Goal: Navigation & Orientation: Understand site structure

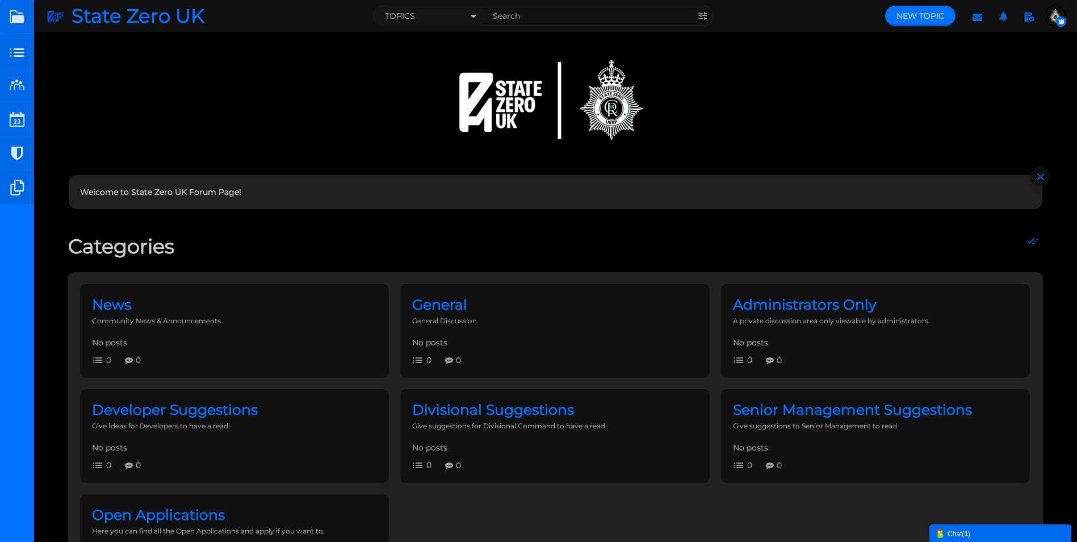
click at [988, 535] on div "Chat ( 1 )" at bounding box center [1000, 533] width 131 height 12
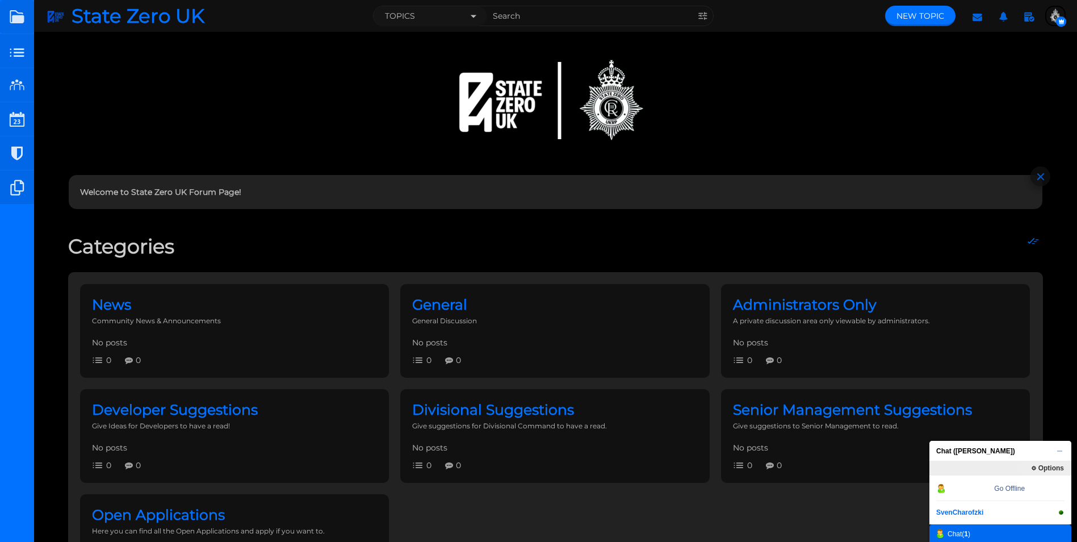
click at [962, 537] on div "Chat ( 1 )" at bounding box center [1000, 533] width 131 height 12
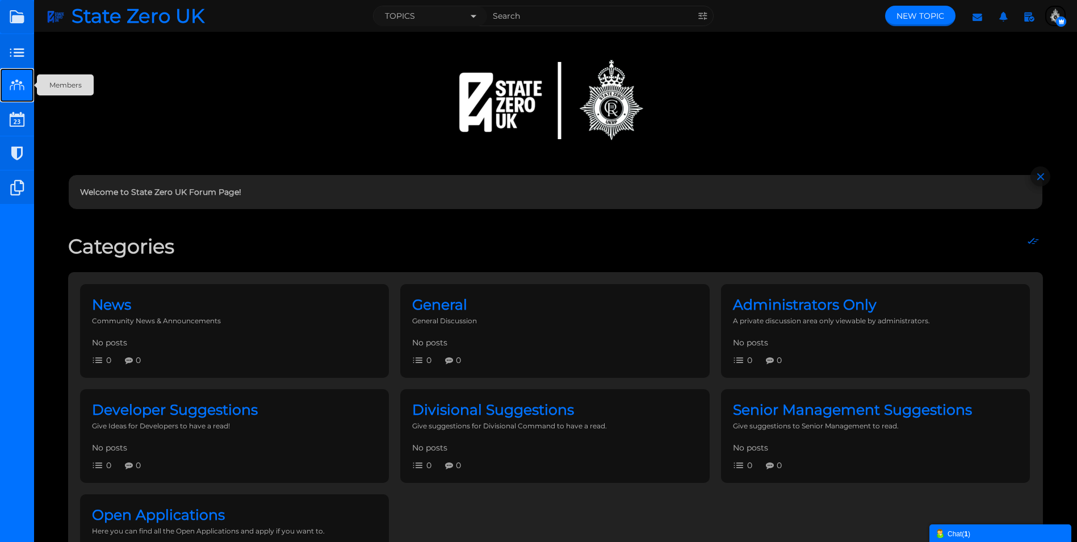
click at [24, 81] on small at bounding box center [17, 85] width 34 height 34
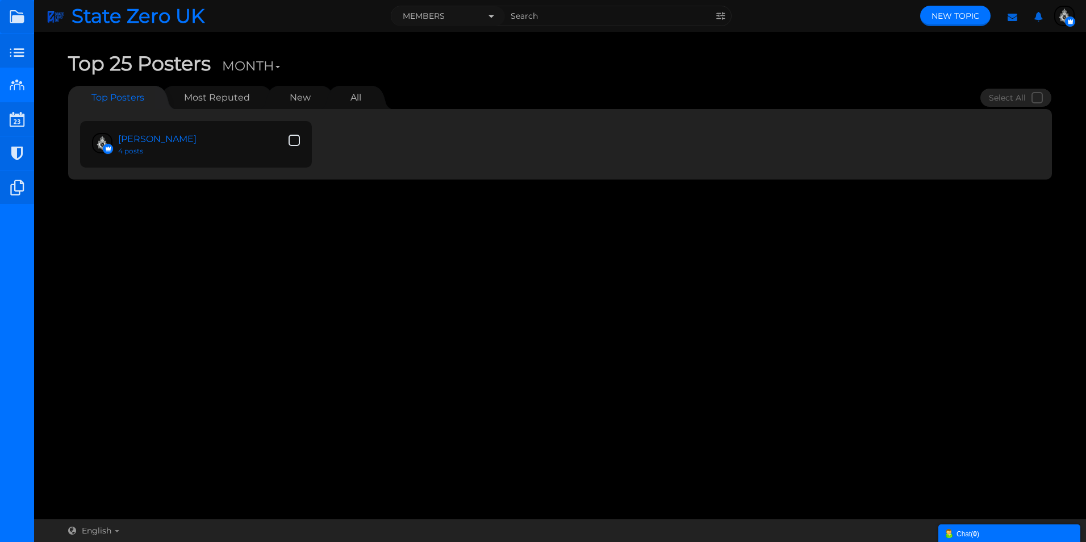
drag, startPoint x: 329, startPoint y: 111, endPoint x: 336, endPoint y: 108, distance: 7.4
click at [334, 109] on div "Ollie 4 posts The top posters haven't been ranked yet." at bounding box center [559, 144] width 983 height 70
click at [345, 100] on link "All" at bounding box center [355, 97] width 33 height 23
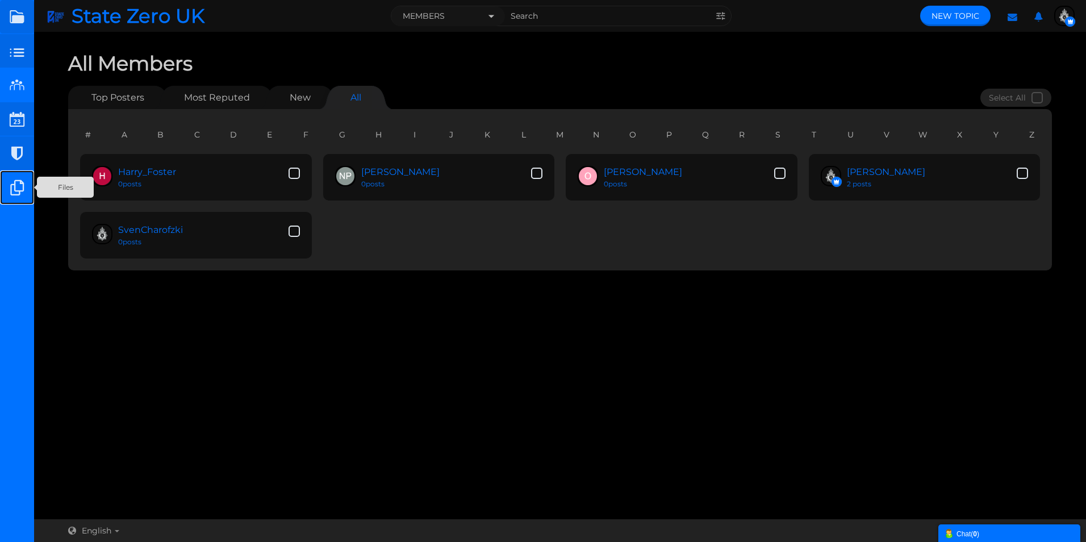
click at [17, 186] on small at bounding box center [17, 187] width 34 height 34
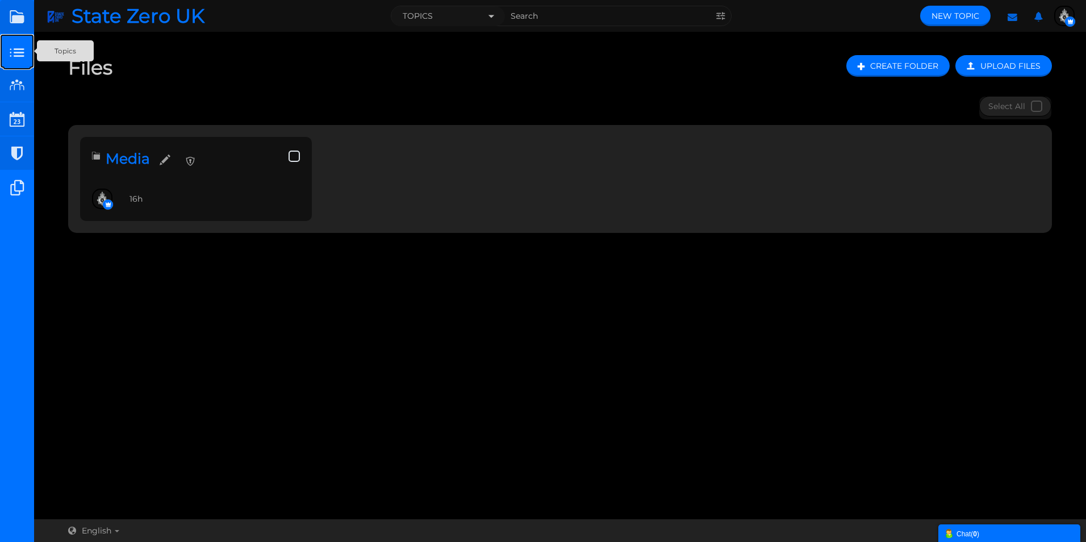
click at [18, 42] on small at bounding box center [17, 51] width 34 height 34
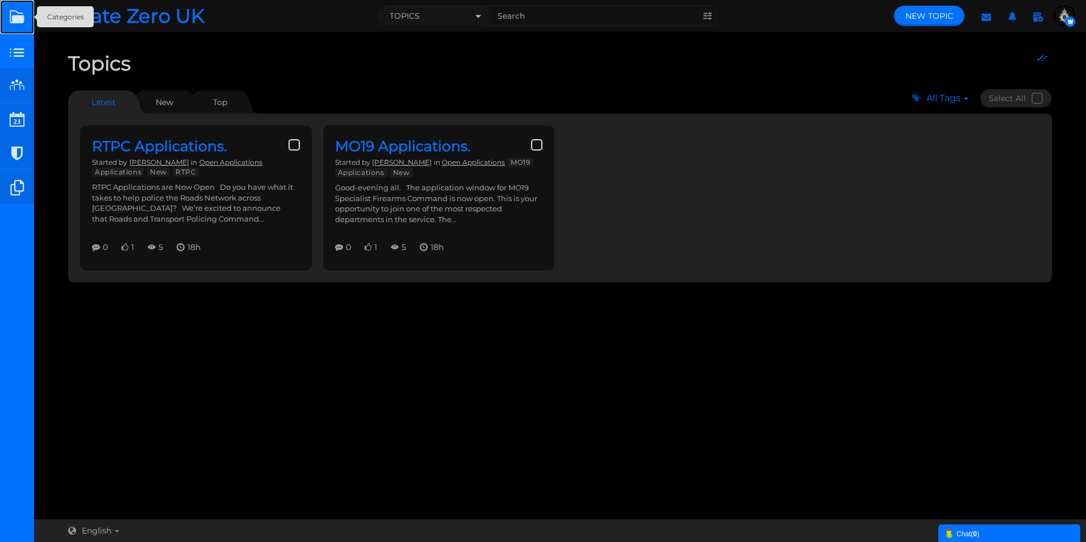
click at [14, 18] on link at bounding box center [17, 17] width 34 height 34
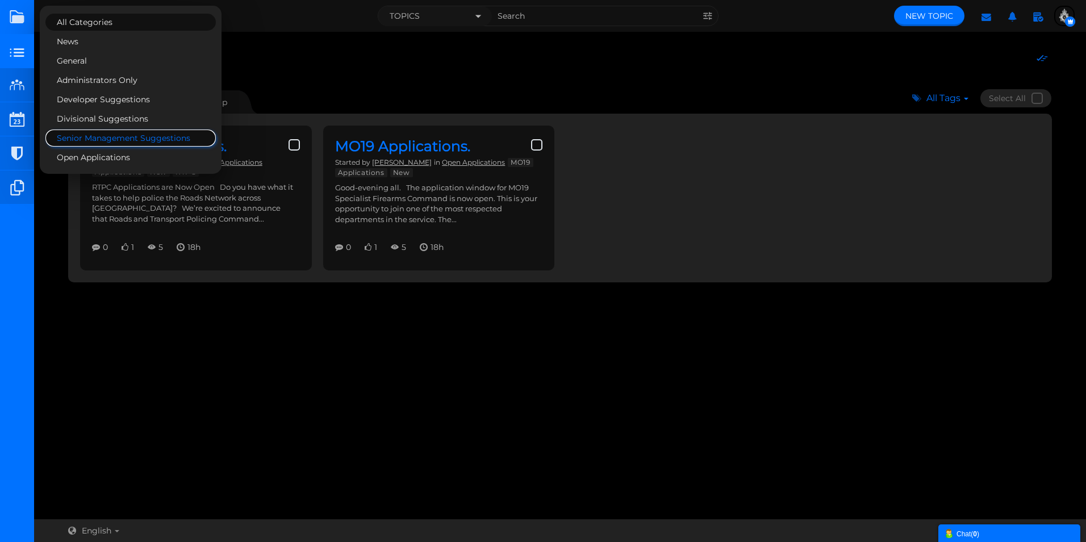
click at [132, 136] on link "Senior Management Suggestions" at bounding box center [130, 137] width 170 height 17
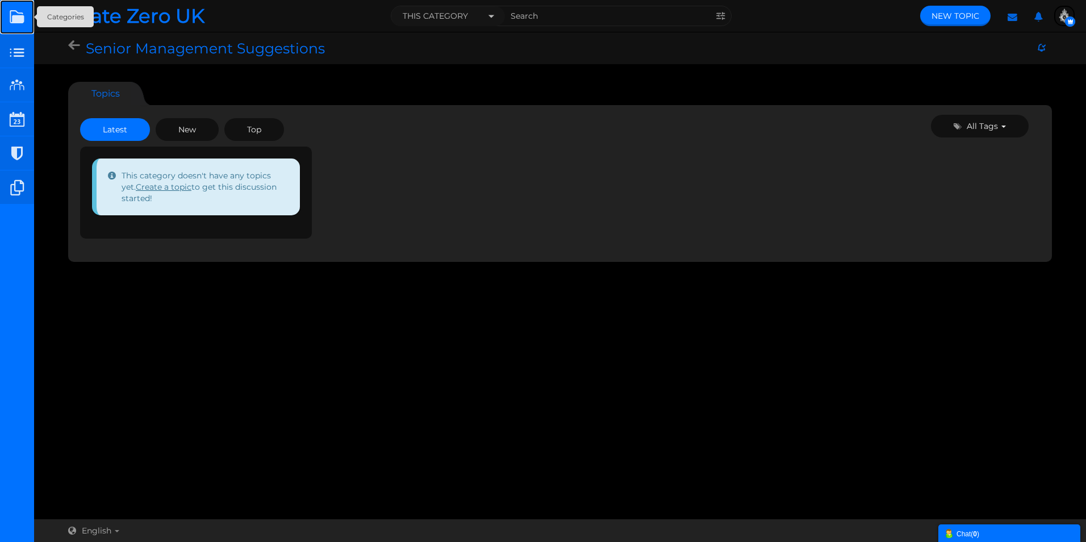
click at [16, 16] on link at bounding box center [17, 17] width 34 height 34
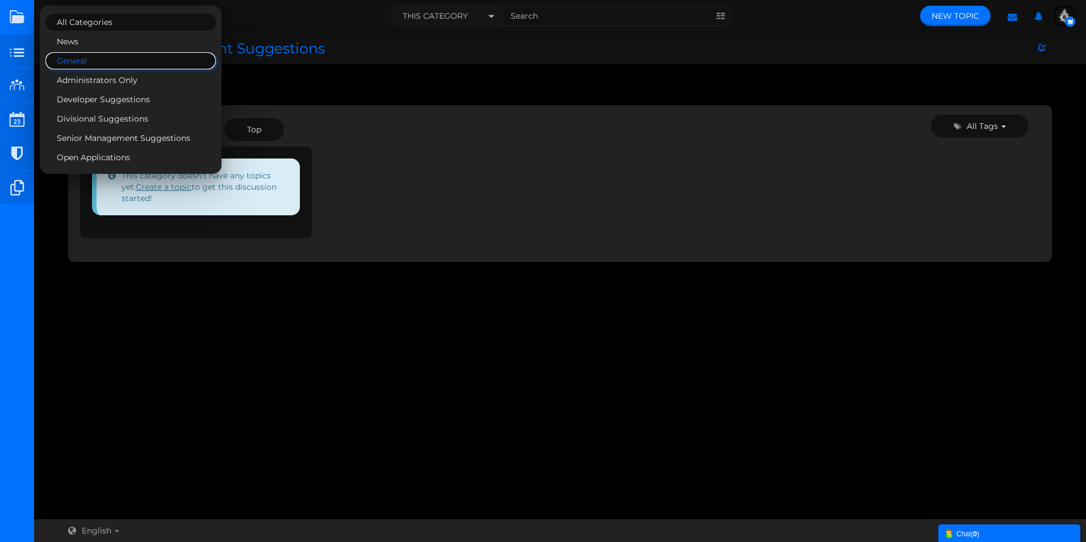
click at [87, 57] on link "General" at bounding box center [130, 60] width 170 height 17
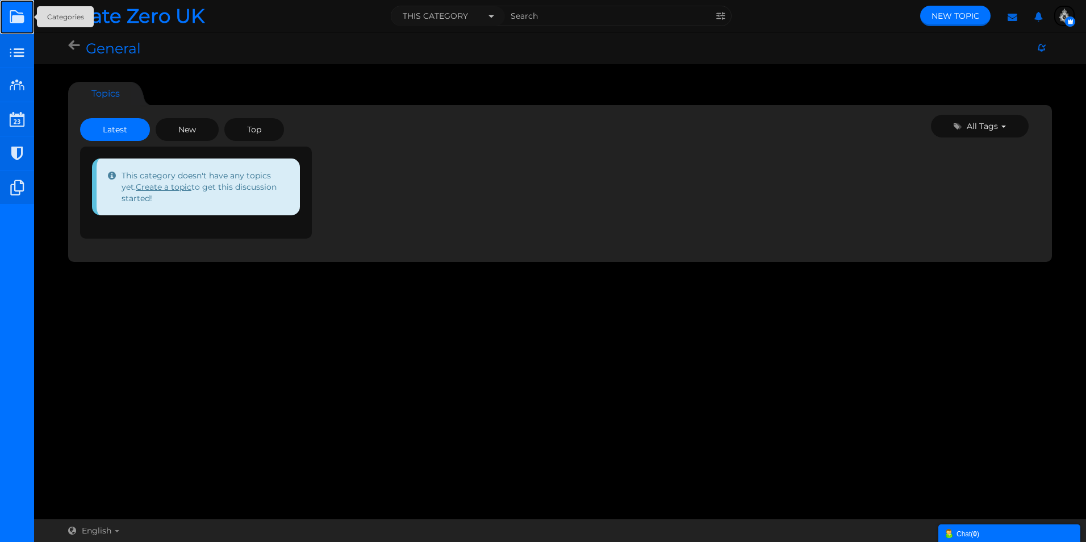
click at [15, 21] on link at bounding box center [17, 17] width 34 height 34
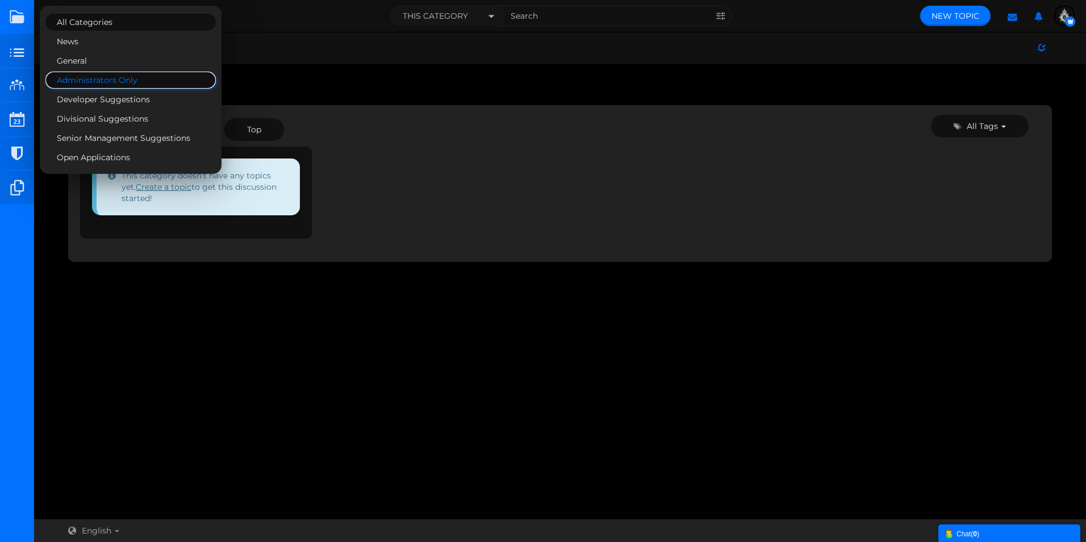
click at [84, 76] on link "Administrators Only" at bounding box center [130, 80] width 170 height 17
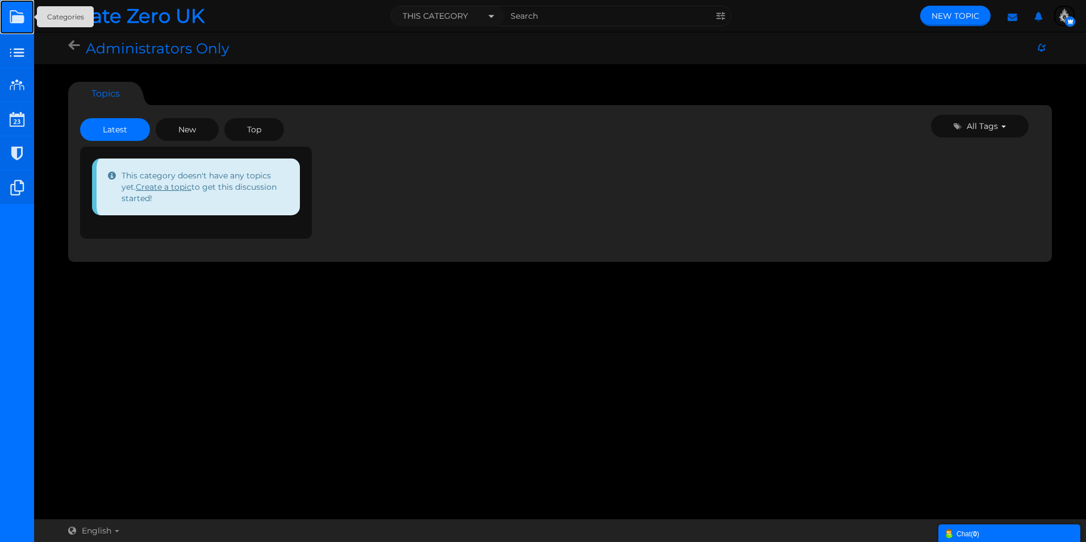
click at [18, 19] on link at bounding box center [17, 17] width 34 height 34
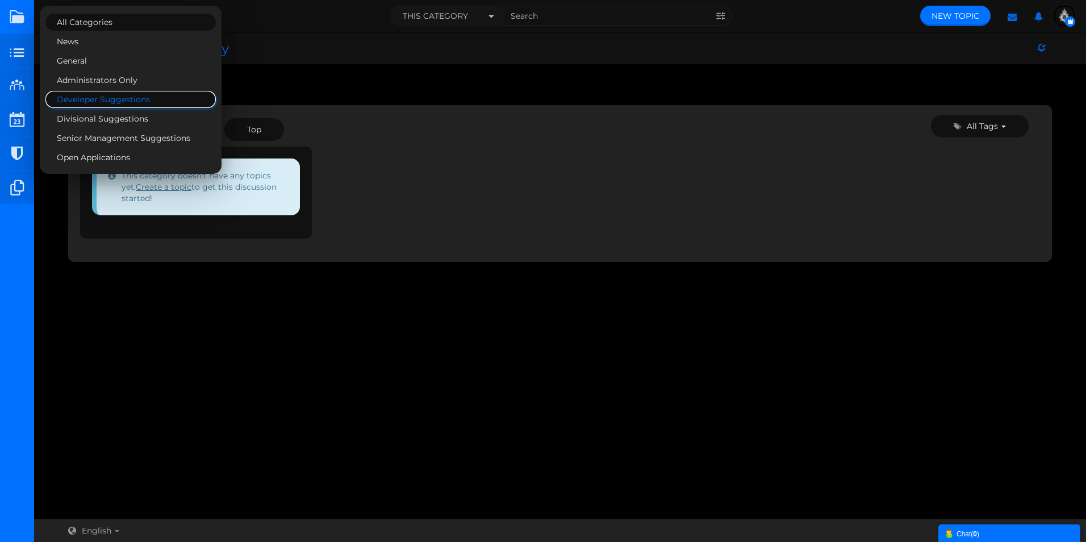
click at [74, 98] on link "Developer Suggestions" at bounding box center [130, 99] width 170 height 17
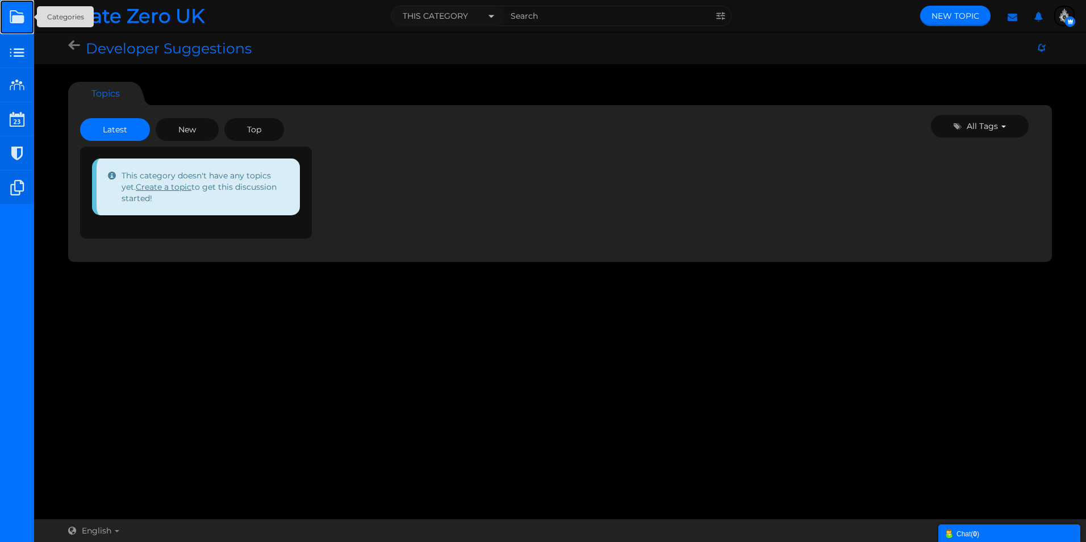
click at [14, 18] on link at bounding box center [17, 17] width 34 height 34
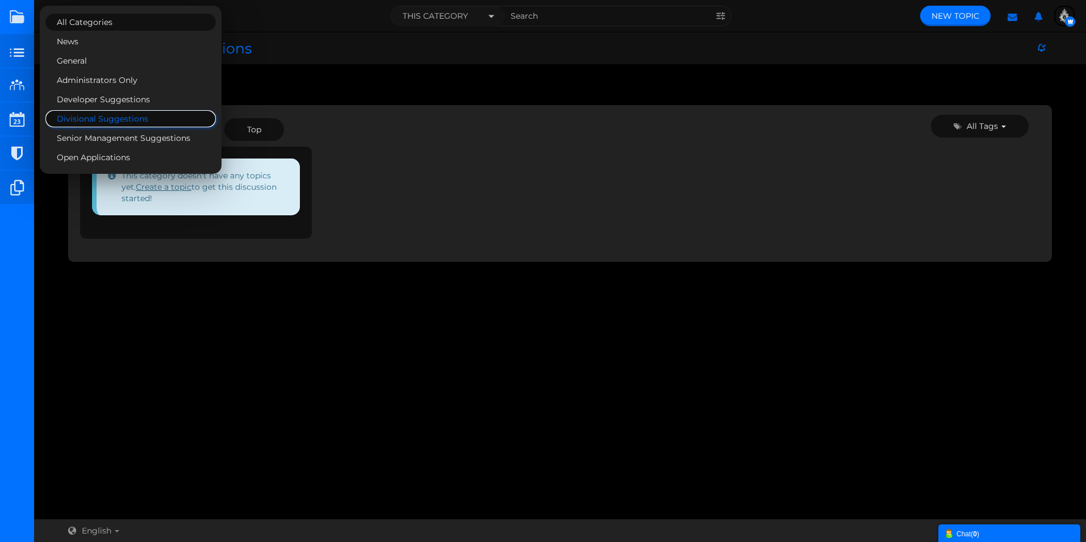
click at [88, 120] on link "Divisional Suggestions" at bounding box center [130, 118] width 170 height 17
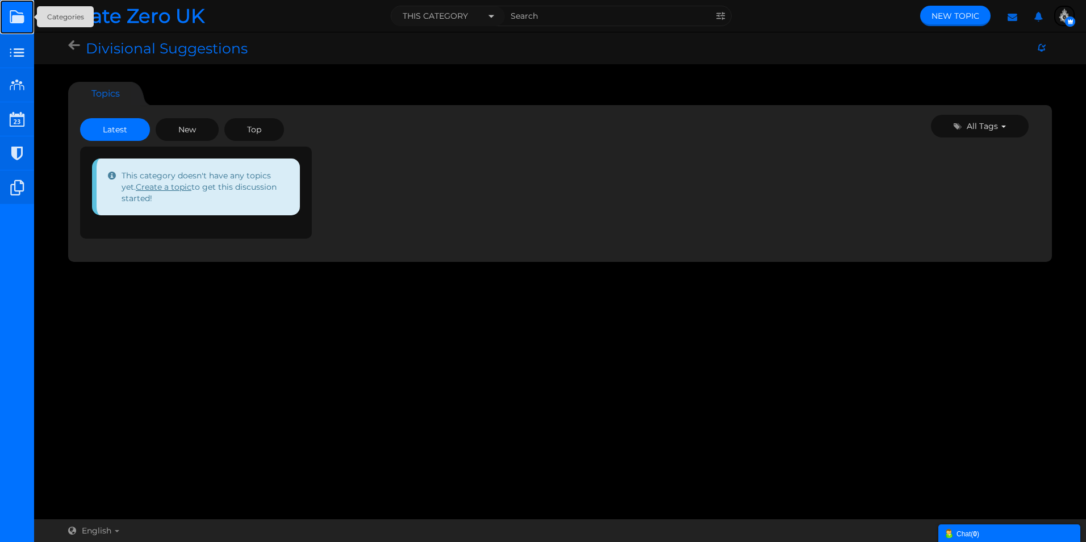
click at [14, 10] on link at bounding box center [17, 17] width 34 height 34
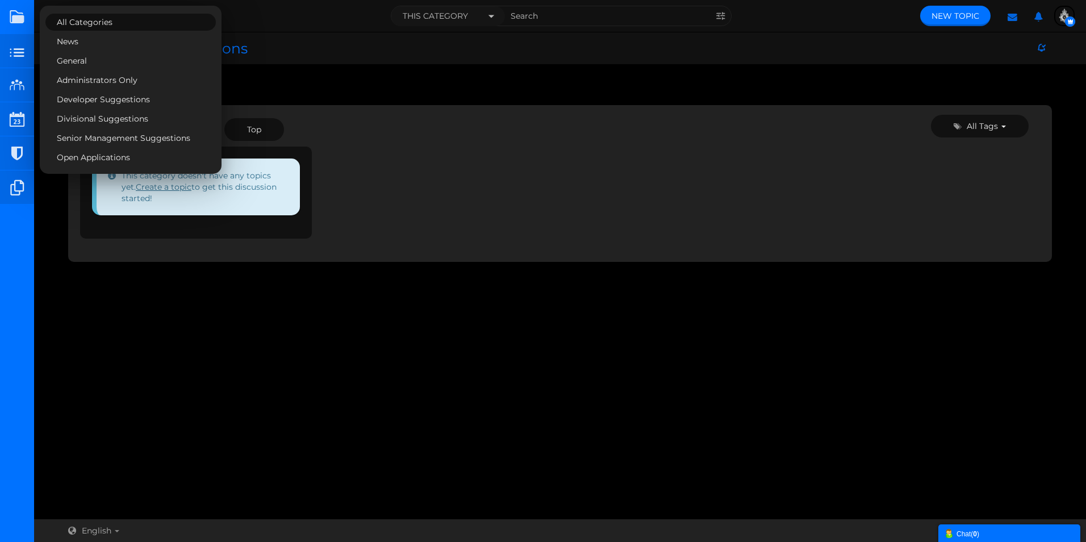
click at [307, 91] on ul "Topics" at bounding box center [559, 93] width 983 height 23
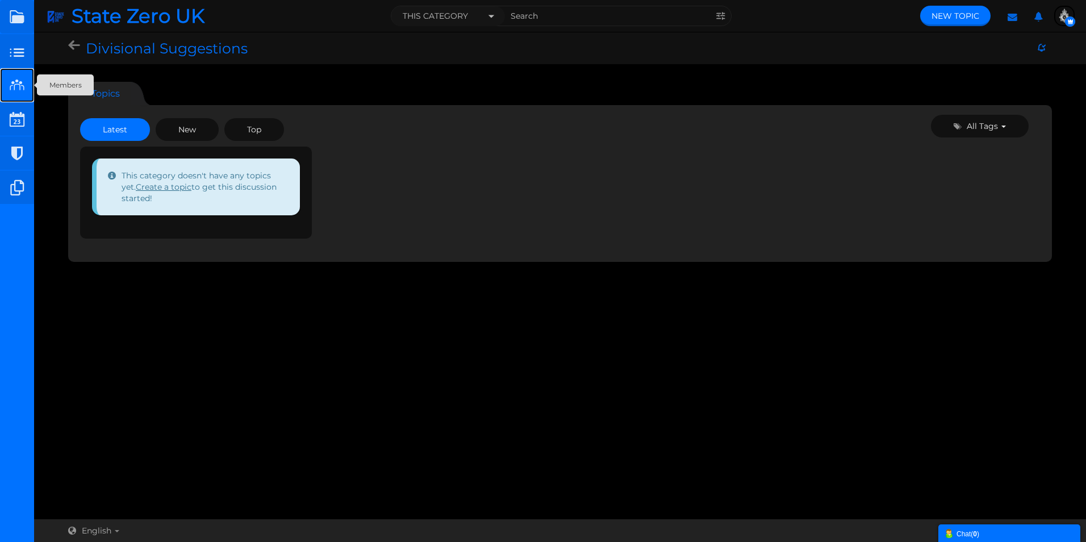
click at [15, 86] on small at bounding box center [17, 85] width 34 height 34
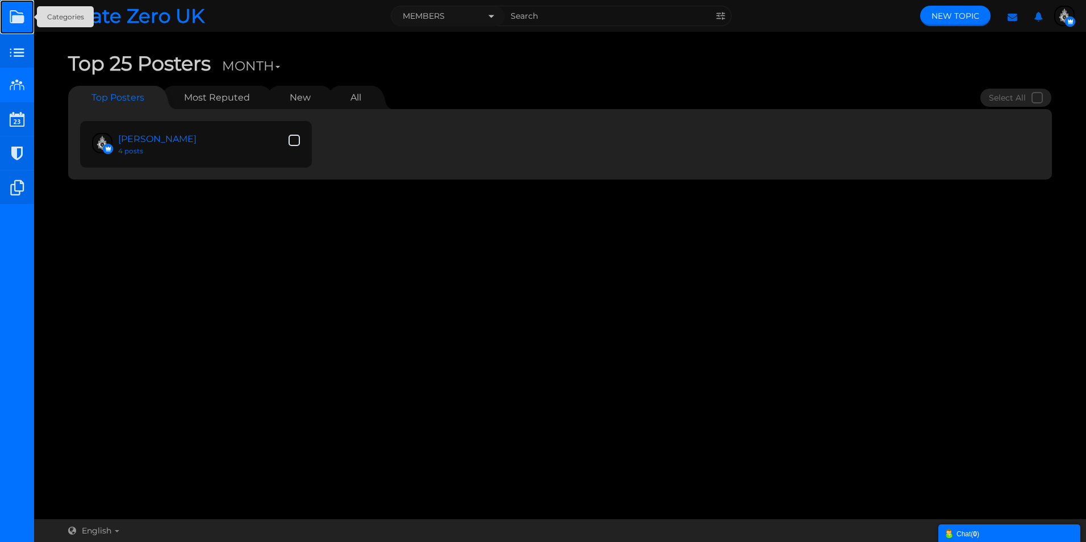
click at [20, 21] on link at bounding box center [17, 17] width 34 height 34
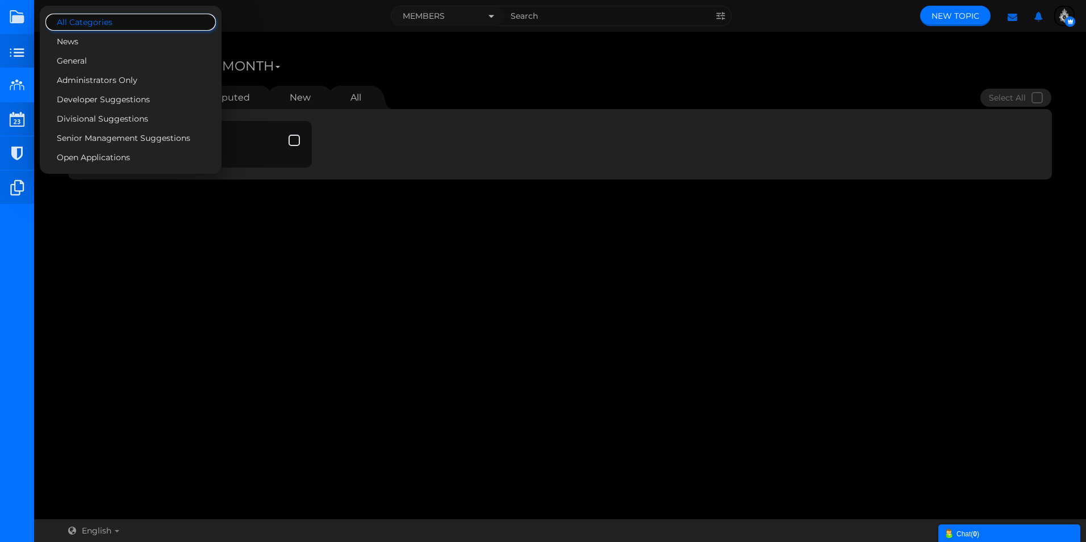
click at [88, 20] on span "All Categories" at bounding box center [128, 22] width 142 height 10
